Goal: Information Seeking & Learning: Find contact information

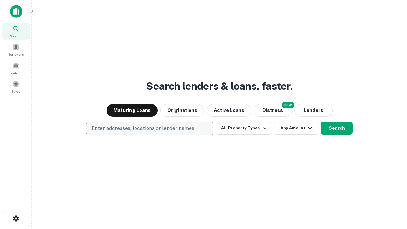
click at [149, 128] on p "Enter addresses, locations or lender names" at bounding box center [143, 129] width 103 height 8
type input "**********"
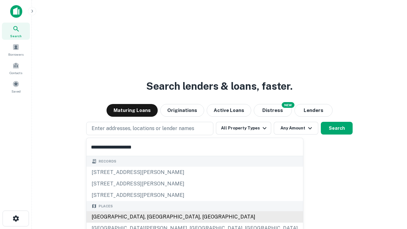
click at [152, 217] on div "[GEOGRAPHIC_DATA], [GEOGRAPHIC_DATA], [GEOGRAPHIC_DATA]" at bounding box center [195, 216] width 217 height 11
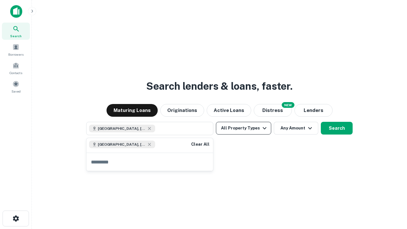
click at [244, 128] on button "All Property Types" at bounding box center [243, 128] width 55 height 13
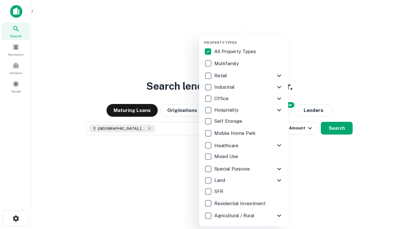
click at [249, 38] on button "button" at bounding box center [248, 38] width 89 height 0
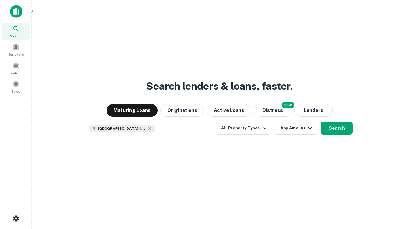
scroll to position [10, 0]
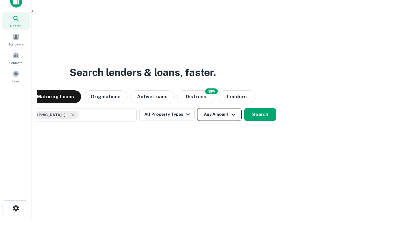
click at [197, 108] on button "Any Amount" at bounding box center [219, 114] width 45 height 13
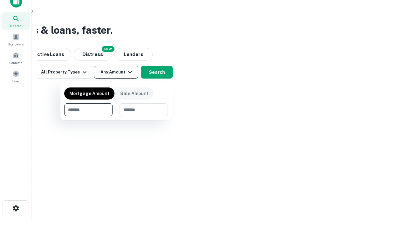
type input "*******"
click at [116, 116] on button "button" at bounding box center [116, 116] width 104 height 0
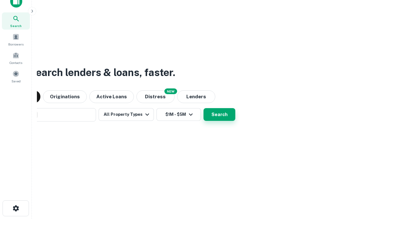
click at [204, 108] on button "Search" at bounding box center [220, 114] width 32 height 13
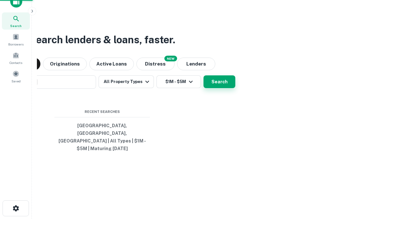
scroll to position [21, 180]
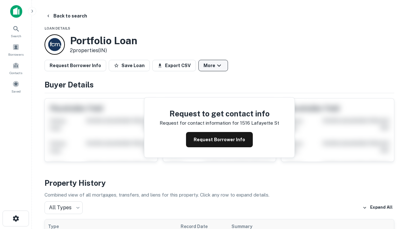
click at [213, 66] on button "More" at bounding box center [213, 65] width 30 height 11
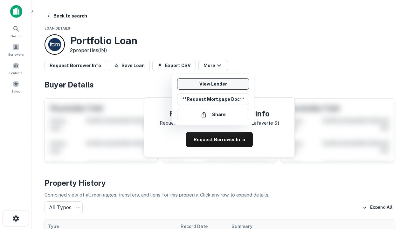
click at [213, 84] on link "View Lender" at bounding box center [213, 83] width 72 height 11
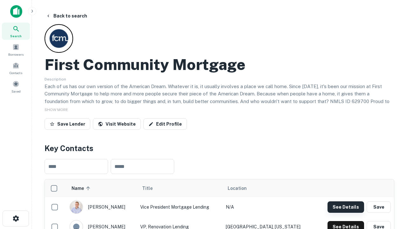
click at [346, 207] on button "See Details" at bounding box center [346, 206] width 37 height 11
click at [16, 218] on icon "button" at bounding box center [16, 219] width 8 height 8
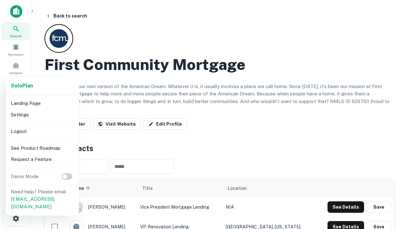
click at [42, 131] on li "Logout" at bounding box center [42, 131] width 68 height 11
